Goal: Obtain resource: Obtain resource

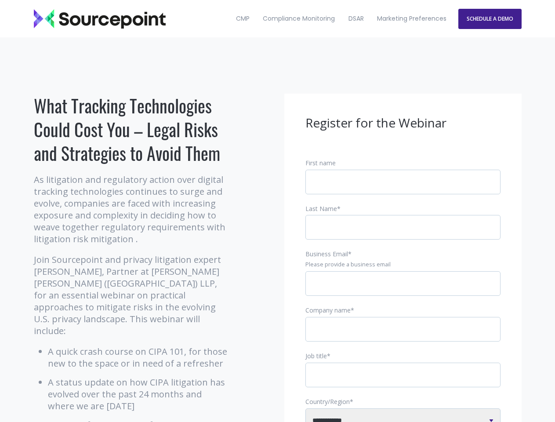
click at [403, 291] on input "Business Email *" at bounding box center [403, 283] width 195 height 25
